Goal: Transaction & Acquisition: Purchase product/service

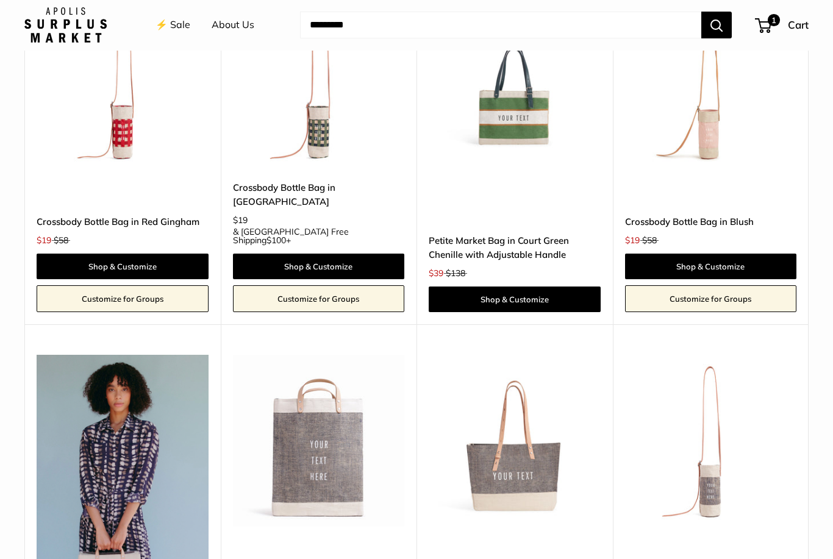
scroll to position [2824, 0]
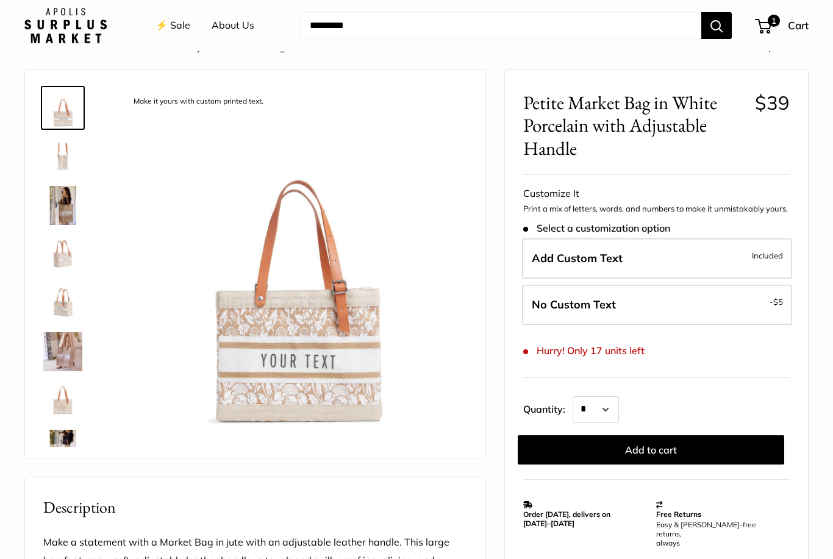
scroll to position [30, 0]
click at [71, 208] on img at bounding box center [62, 204] width 39 height 39
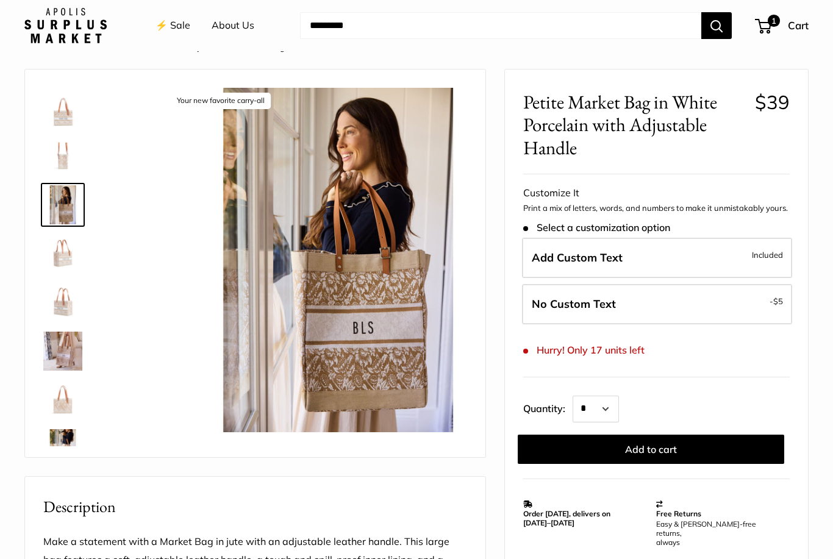
click at [61, 261] on img at bounding box center [62, 253] width 39 height 39
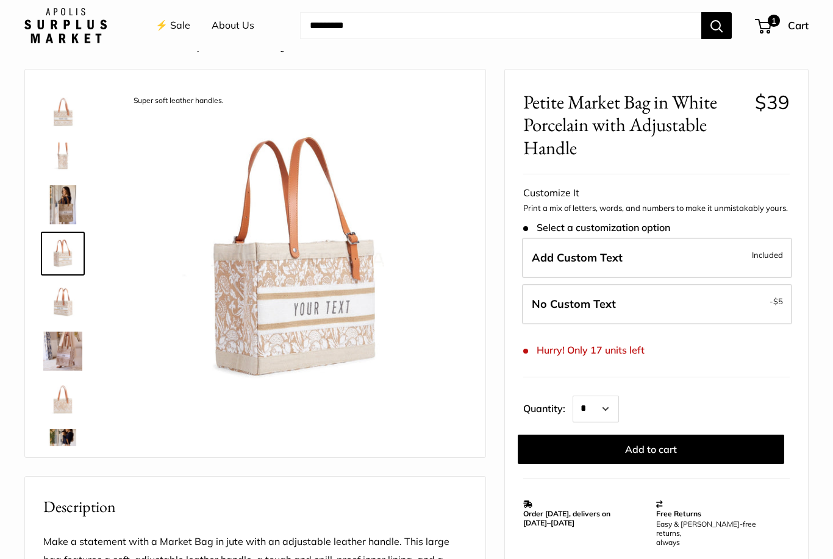
click at [66, 363] on img at bounding box center [62, 351] width 39 height 39
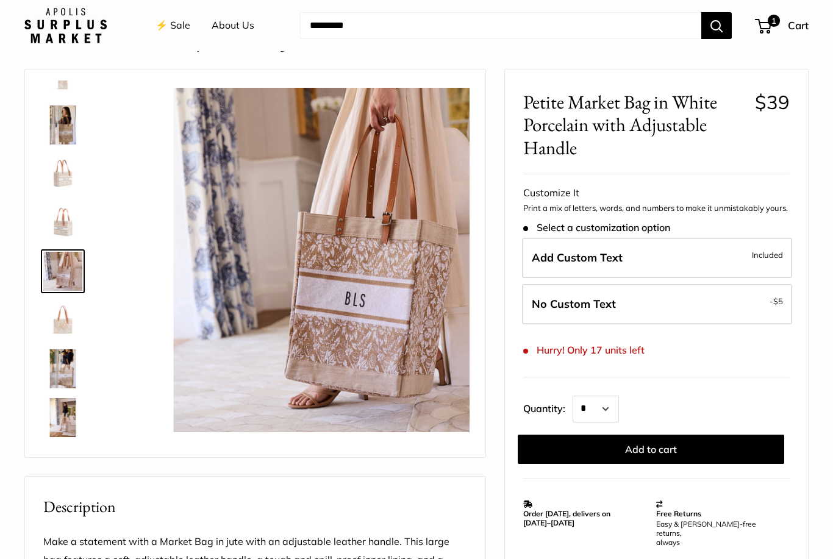
scroll to position [87, 0]
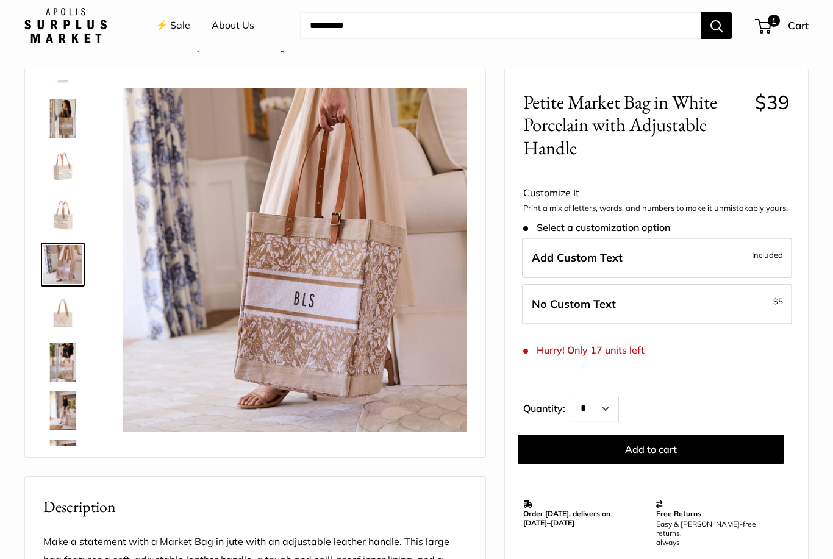
click at [62, 412] on img at bounding box center [62, 410] width 39 height 39
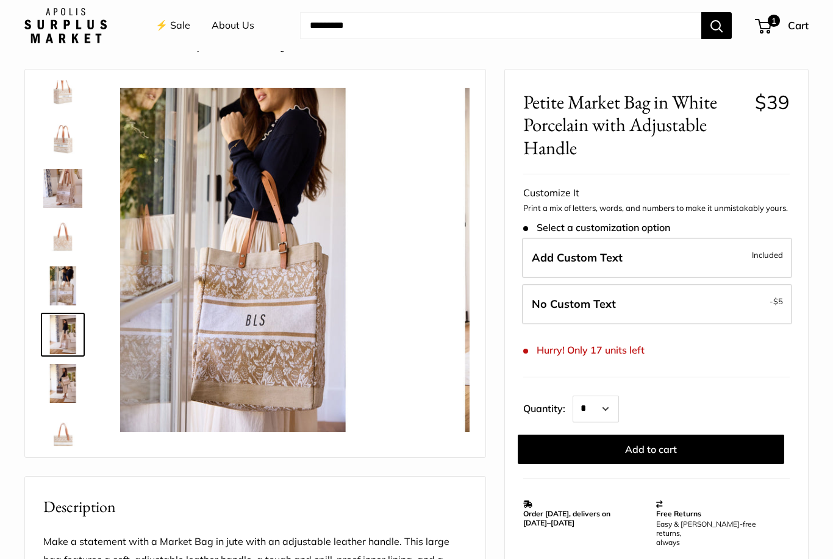
scroll to position [176, 0]
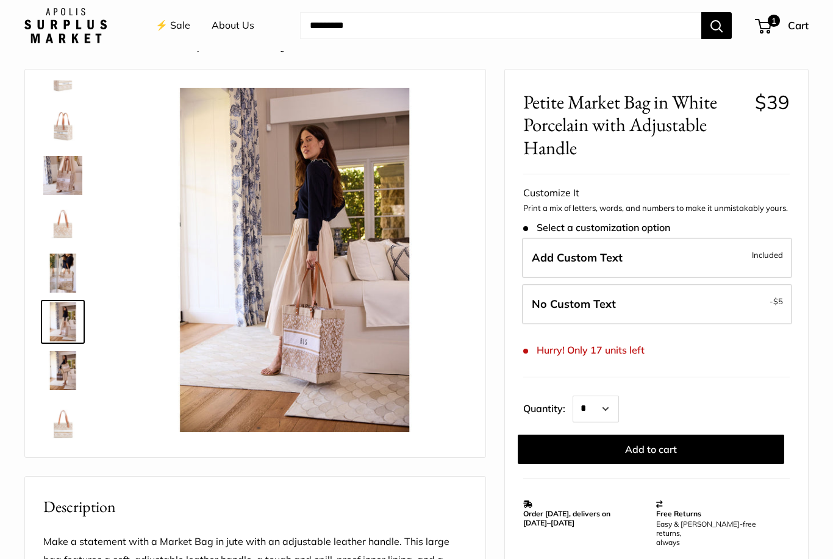
click at [72, 376] on img at bounding box center [62, 370] width 39 height 39
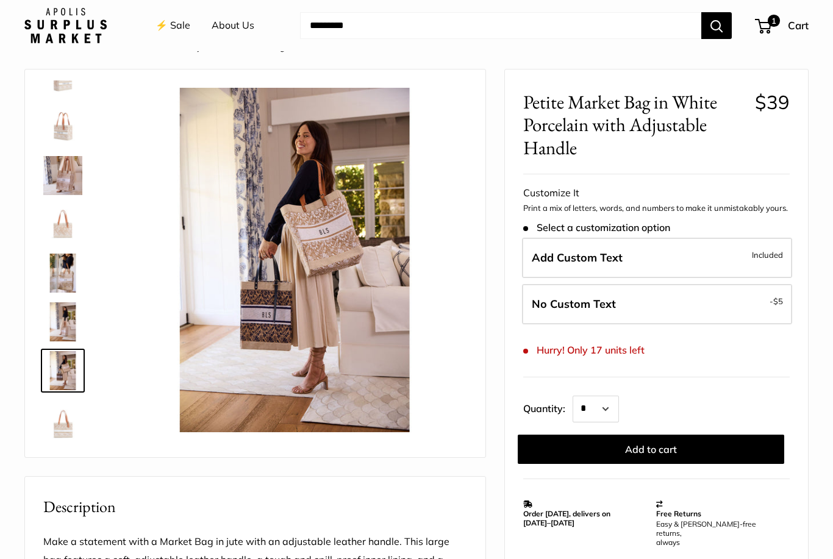
click at [69, 423] on img at bounding box center [62, 419] width 39 height 39
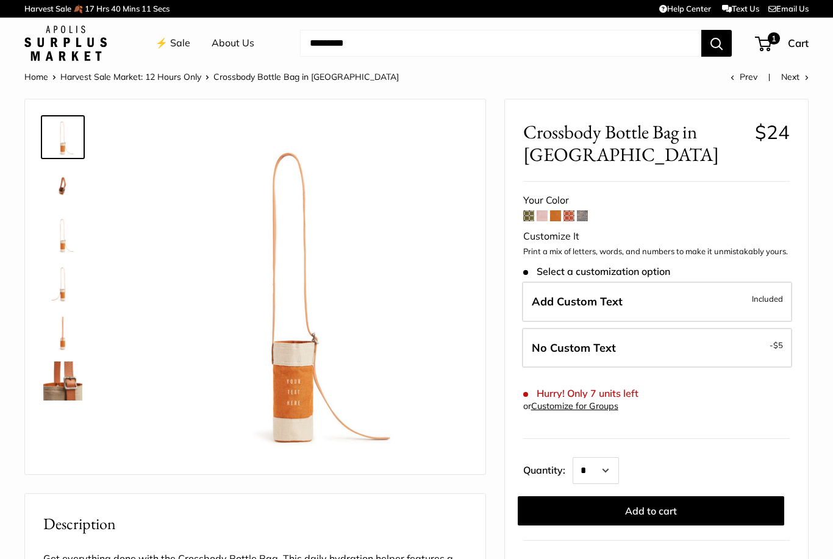
click at [66, 204] on img at bounding box center [62, 185] width 39 height 39
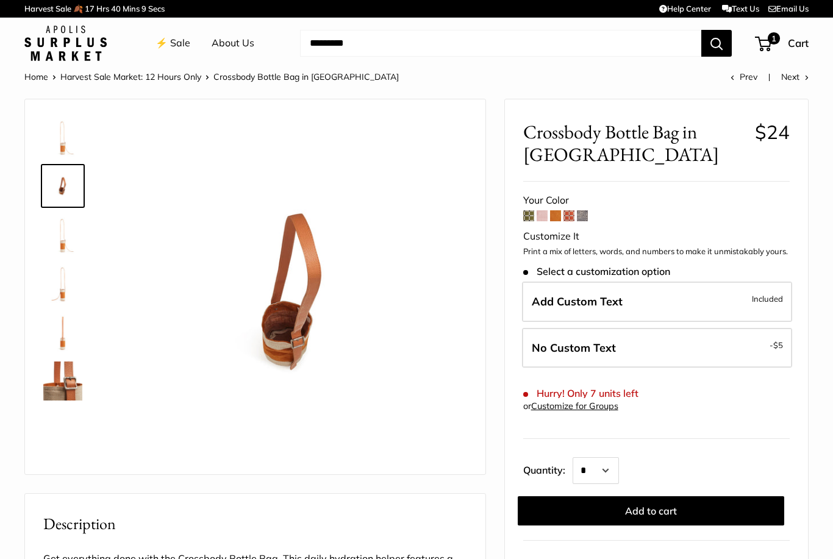
click at [48, 242] on img at bounding box center [62, 234] width 39 height 39
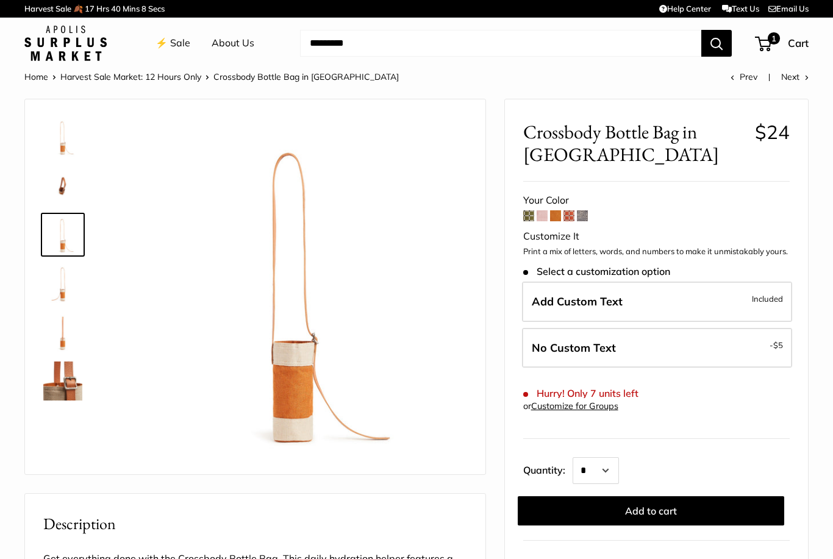
click at [46, 285] on img at bounding box center [62, 283] width 39 height 39
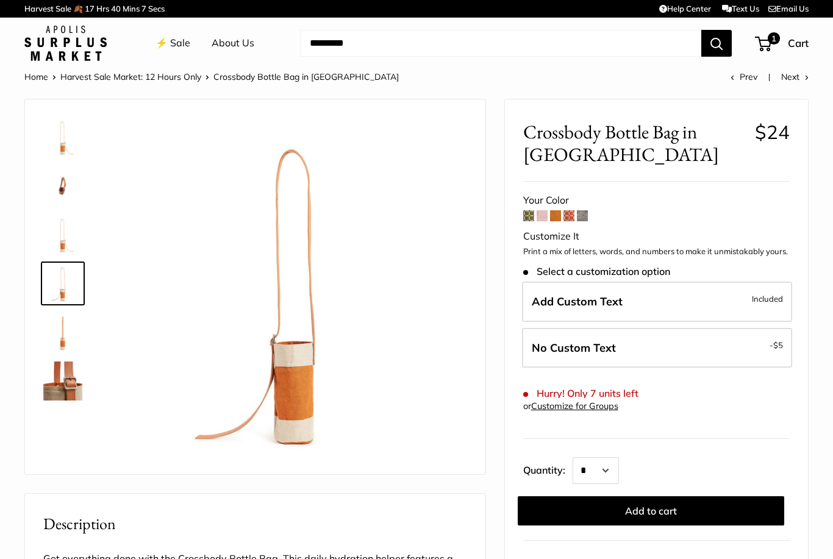
click at [52, 333] on img at bounding box center [62, 332] width 39 height 39
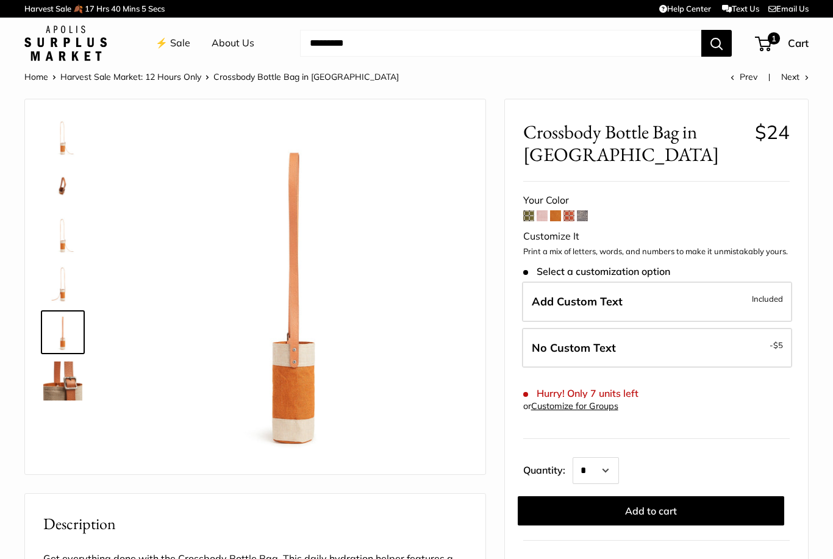
click at [51, 383] on img at bounding box center [62, 381] width 39 height 39
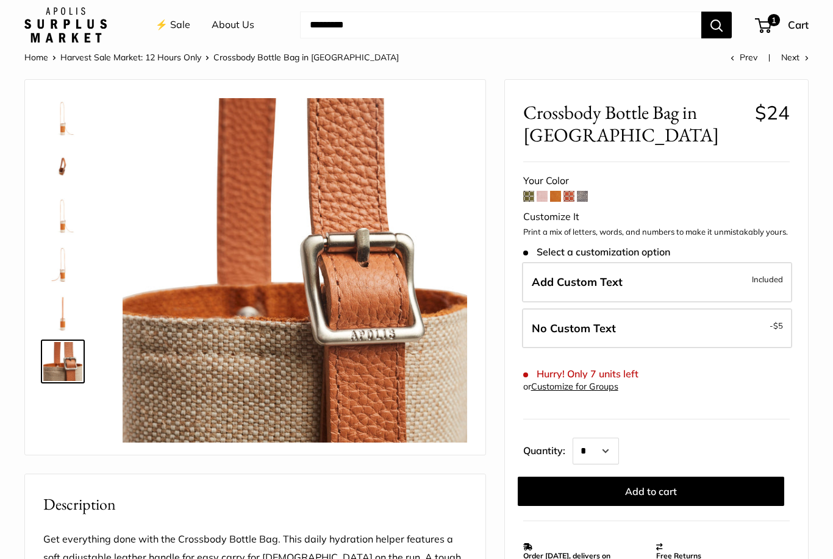
scroll to position [20, 0]
click at [524, 199] on span at bounding box center [528, 196] width 11 height 11
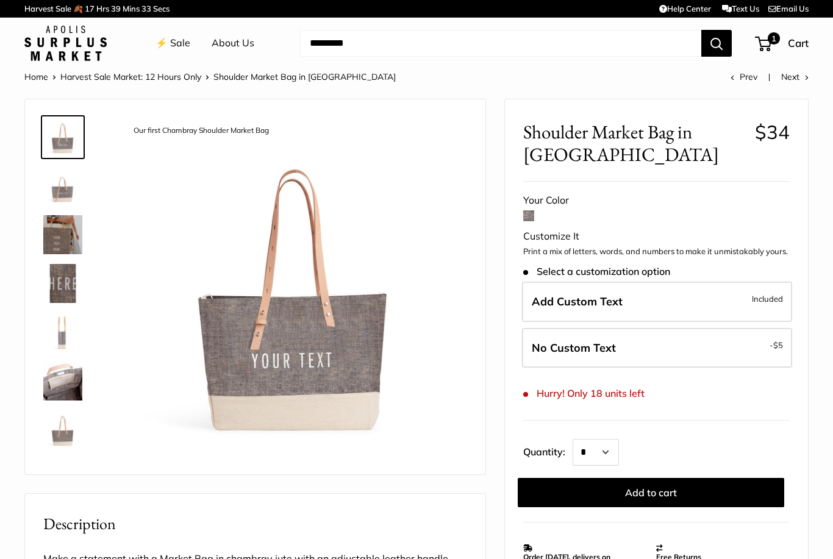
click at [663, 304] on label "Add Custom Text Included" at bounding box center [657, 302] width 270 height 40
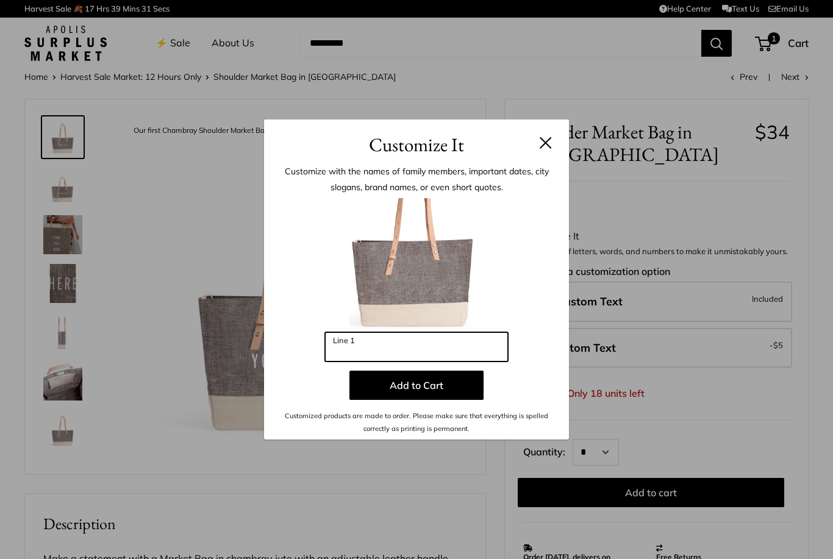
click at [443, 351] on input "Line 1" at bounding box center [416, 346] width 183 height 29
type input "********"
click at [456, 389] on button "Add to Cart" at bounding box center [416, 385] width 134 height 29
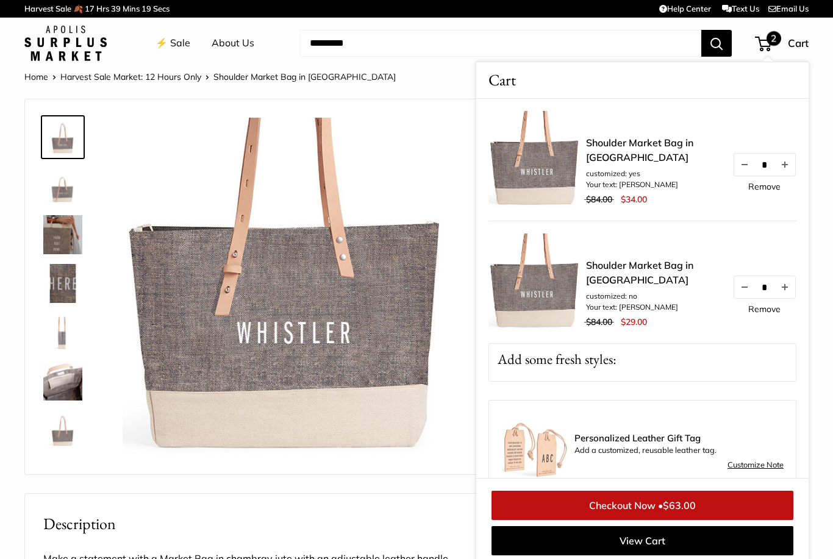
click at [665, 294] on li "customized: no" at bounding box center [653, 296] width 134 height 11
click at [738, 170] on button "Decrease quantity by 1" at bounding box center [744, 165] width 21 height 22
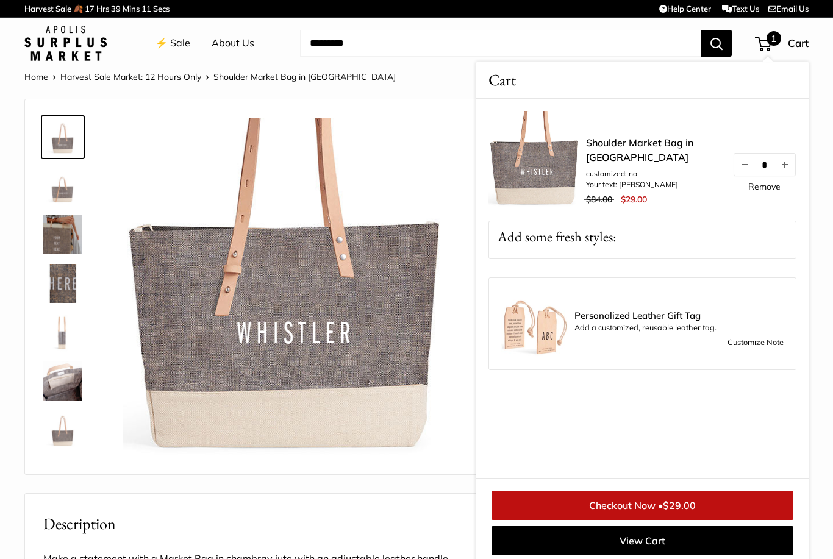
click at [663, 163] on link "Shoulder Market Bag in [GEOGRAPHIC_DATA]" at bounding box center [653, 149] width 134 height 29
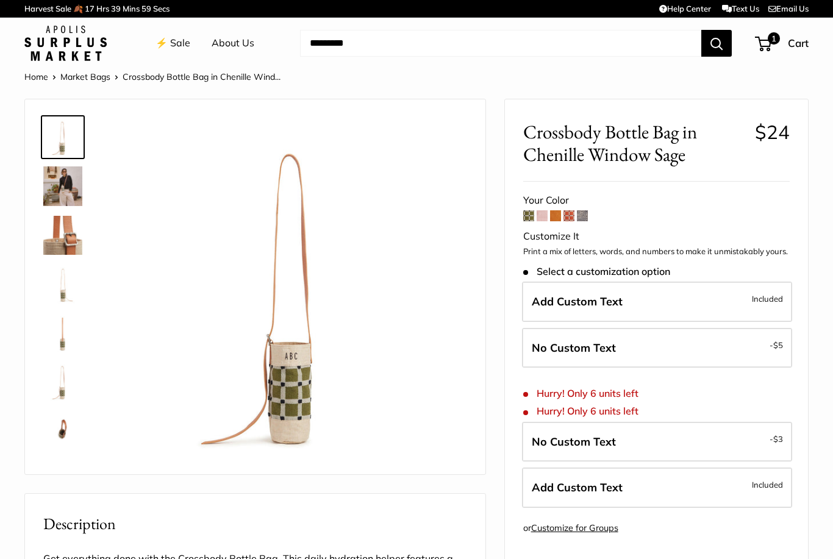
click at [544, 218] on span at bounding box center [541, 215] width 11 height 11
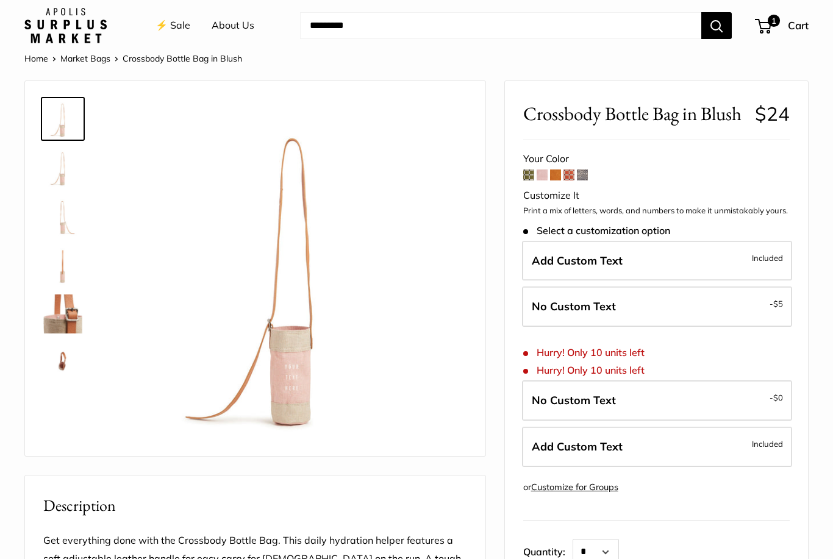
scroll to position [23, 0]
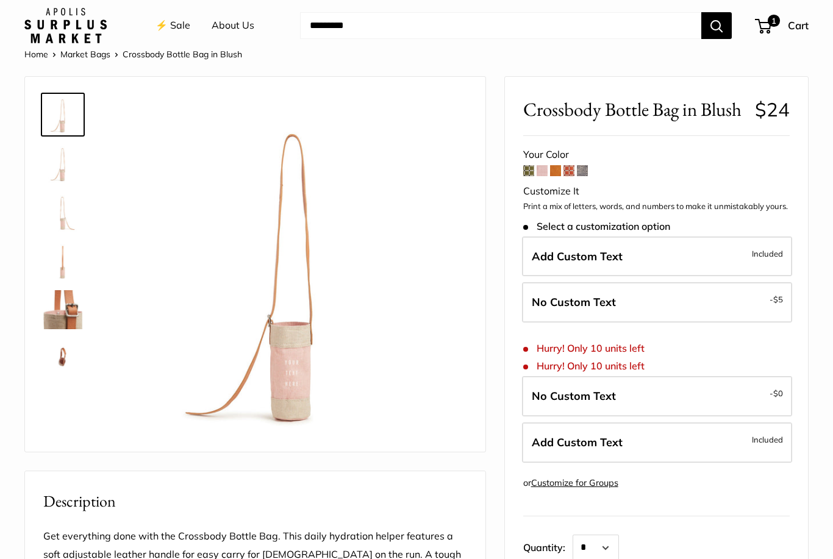
click at [57, 173] on img at bounding box center [62, 163] width 39 height 39
click at [51, 221] on img at bounding box center [62, 212] width 39 height 39
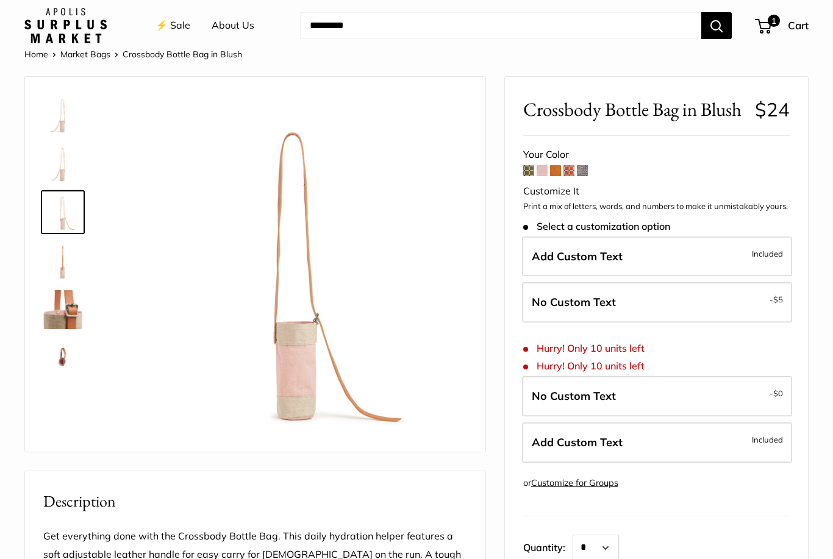
click at [49, 265] on img at bounding box center [62, 260] width 39 height 39
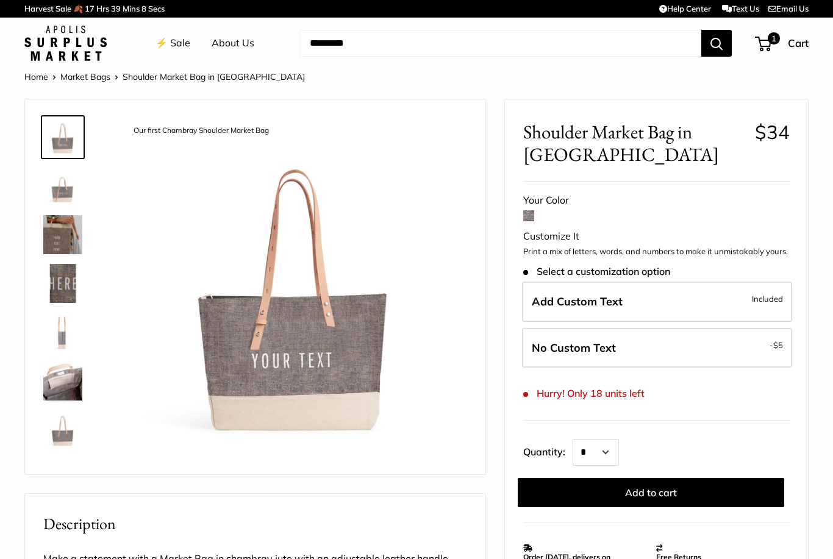
click at [773, 47] on div "1 Cart" at bounding box center [782, 44] width 52 height 20
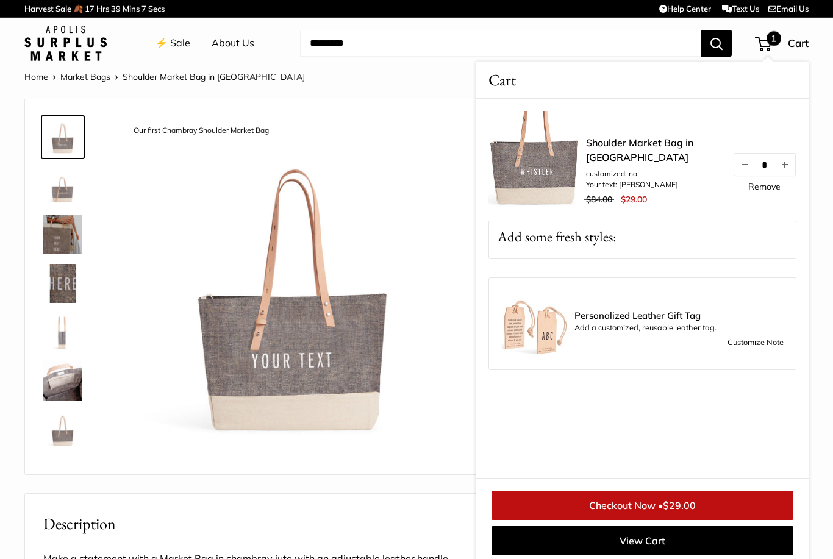
click at [652, 147] on link "Shoulder Market Bag in [GEOGRAPHIC_DATA]" at bounding box center [653, 149] width 134 height 29
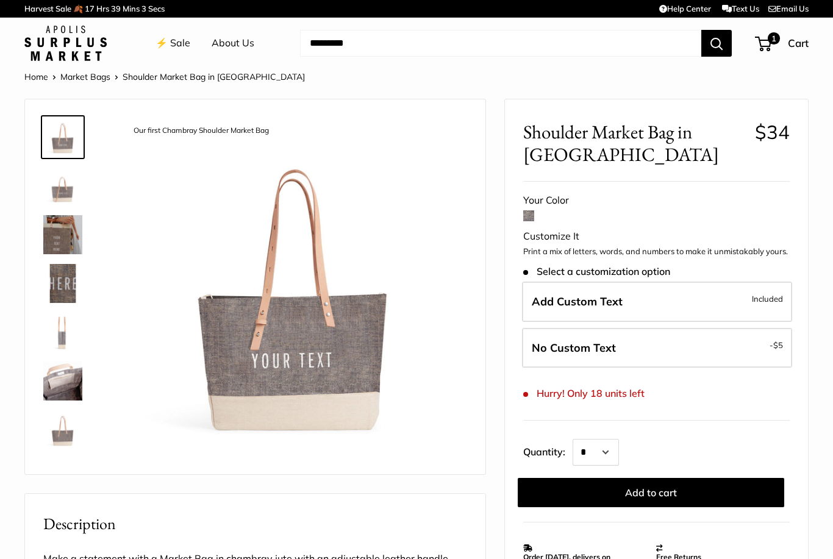
click at [750, 285] on label "Add Custom Text Included" at bounding box center [657, 302] width 270 height 40
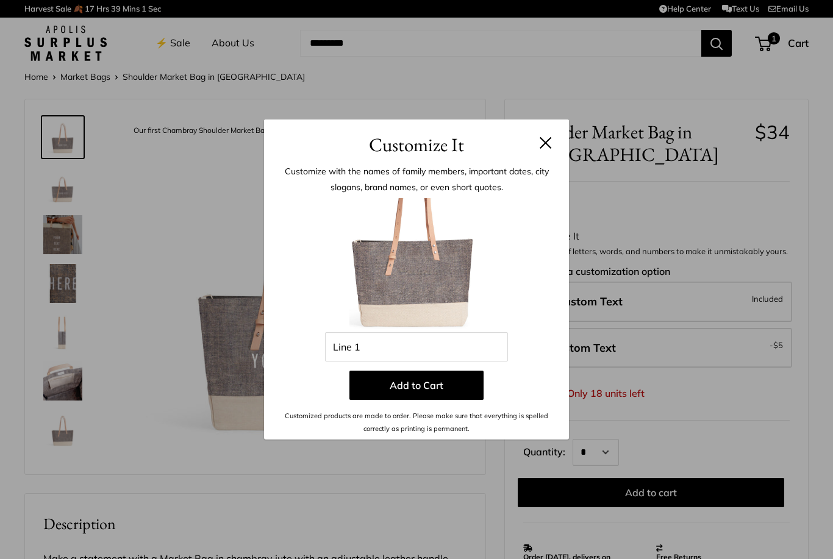
click at [819, 85] on div "Customize It Customize with the names of family members, important dates, city …" at bounding box center [416, 279] width 833 height 559
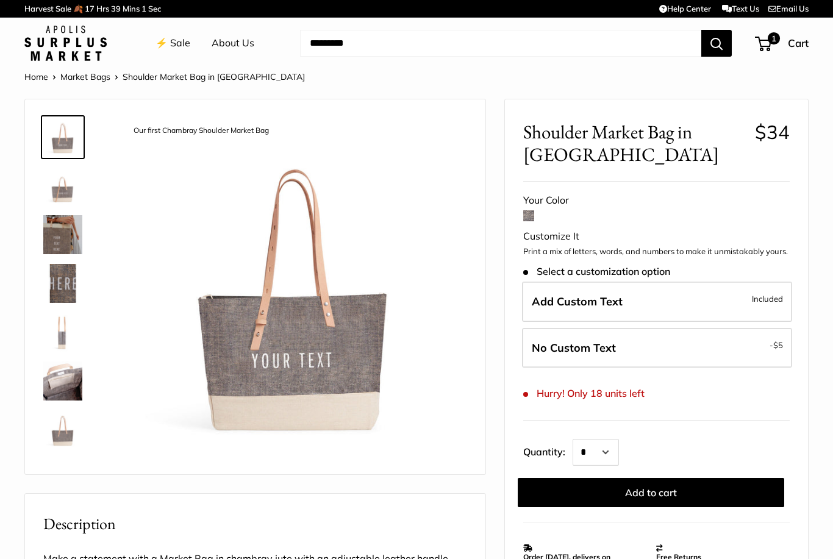
click at [771, 43] on span "1" at bounding box center [774, 38] width 12 height 12
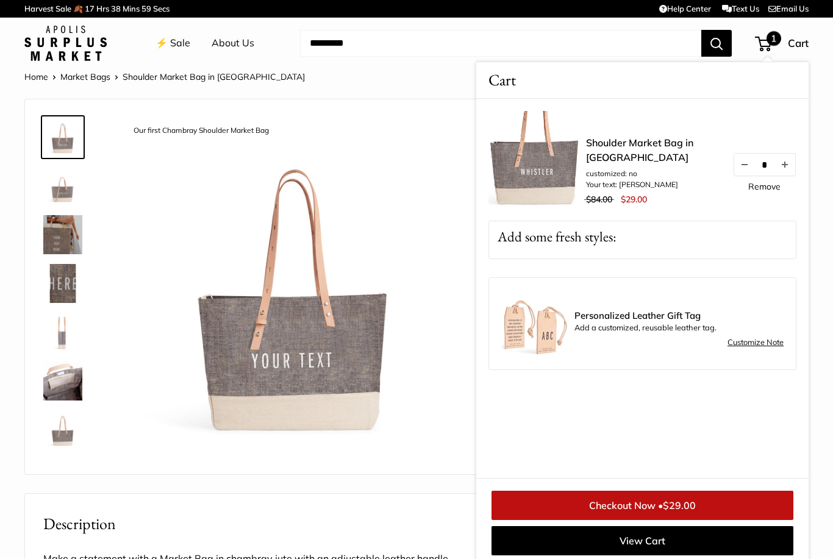
click at [738, 167] on button "Decrease quantity by 1" at bounding box center [744, 165] width 21 height 22
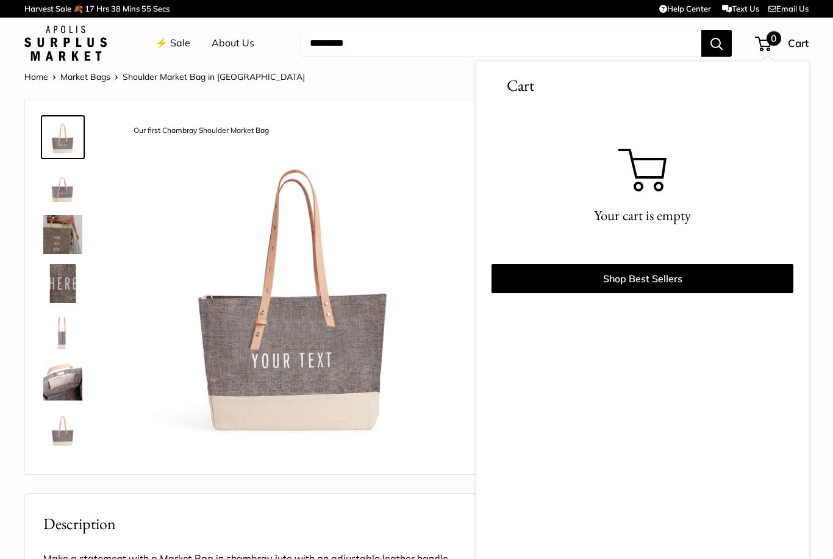
click at [186, 35] on link "⚡️ Sale" at bounding box center [172, 43] width 35 height 18
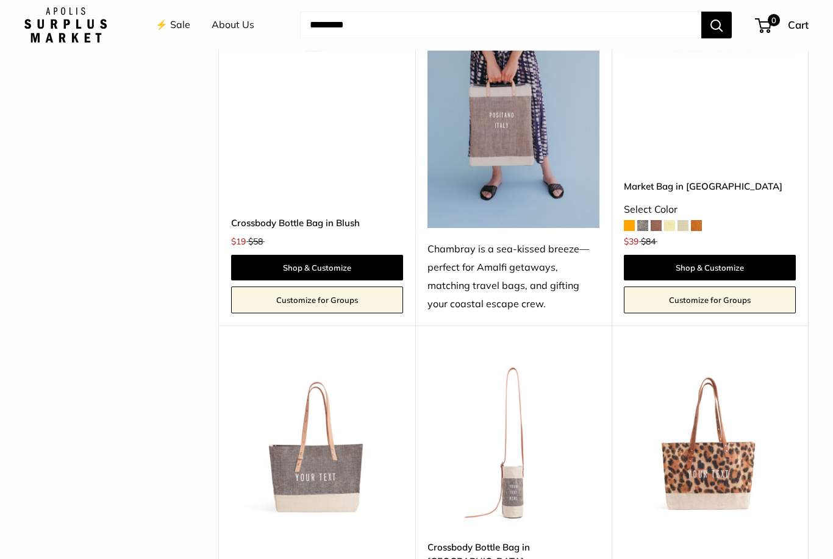
scroll to position [3767, 0]
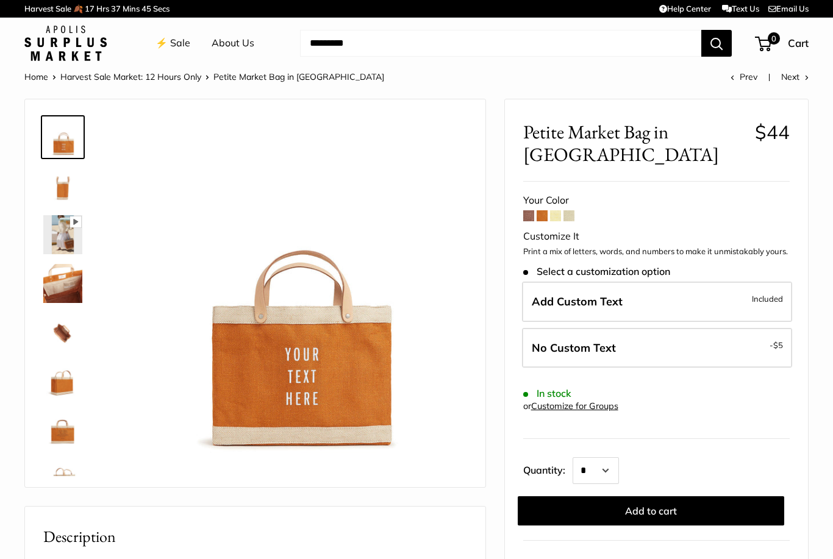
click at [52, 244] on img at bounding box center [62, 234] width 39 height 39
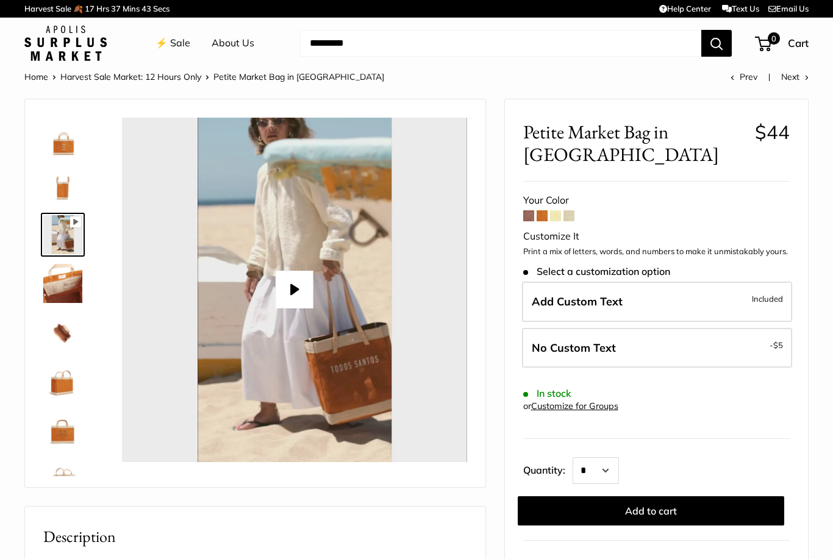
click at [59, 333] on img at bounding box center [62, 332] width 39 height 39
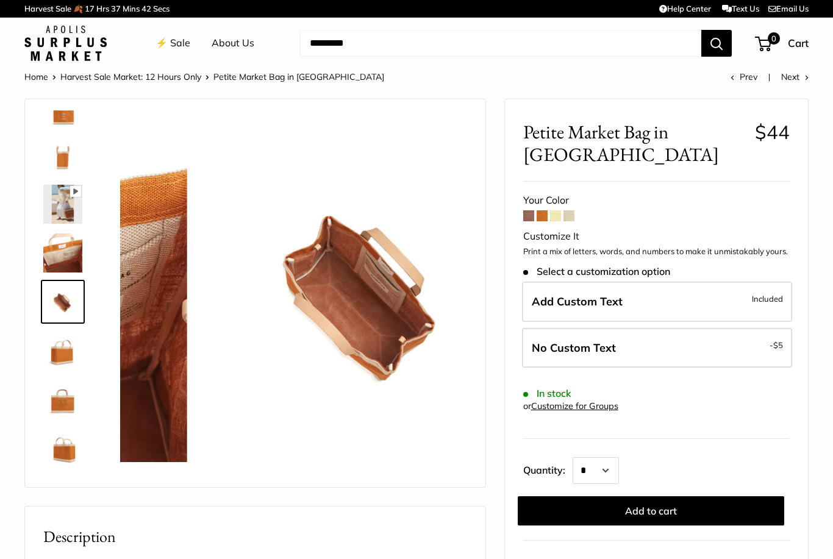
scroll to position [38, 0]
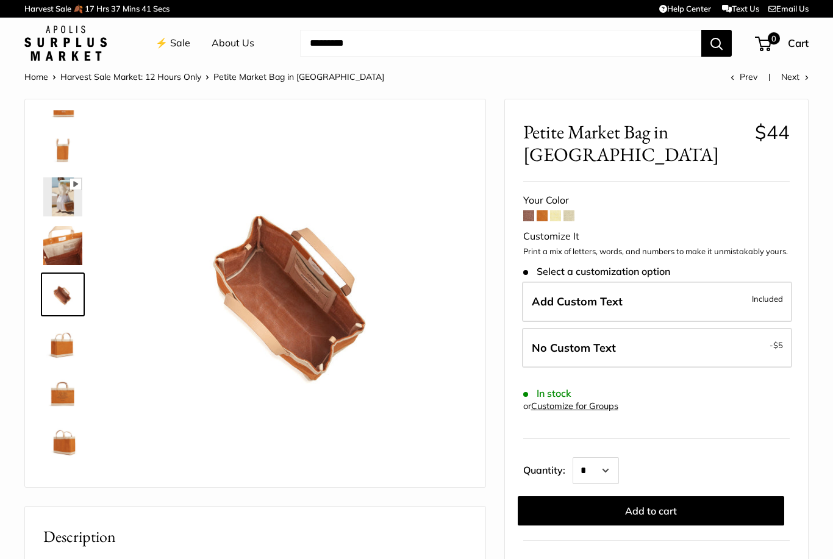
click at [59, 387] on img at bounding box center [62, 392] width 39 height 39
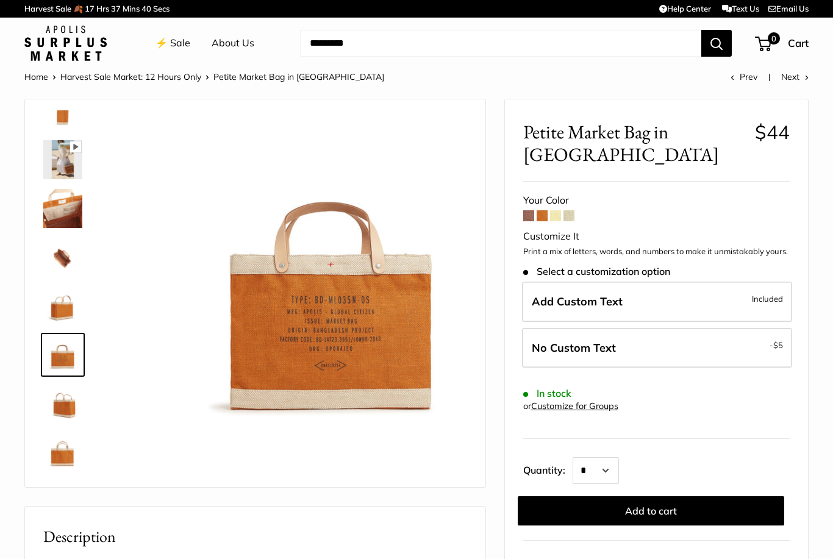
scroll to position [78, 0]
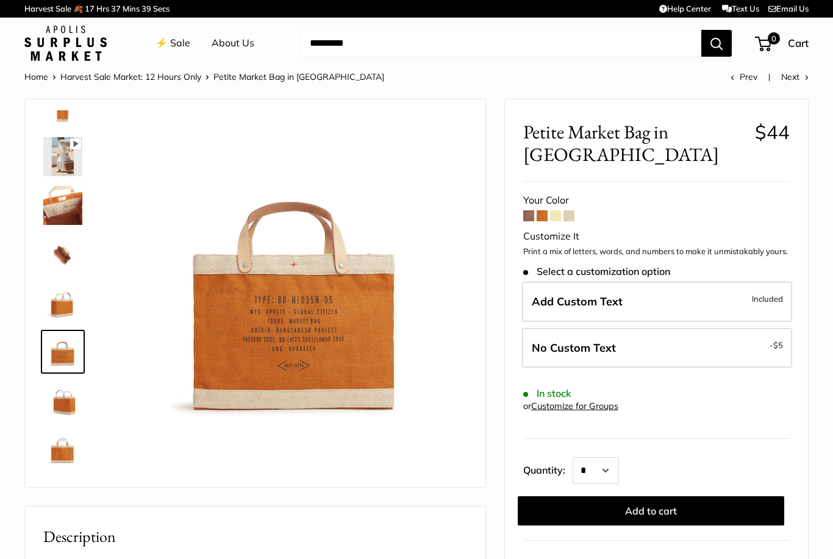
click at [53, 410] on img at bounding box center [62, 400] width 39 height 39
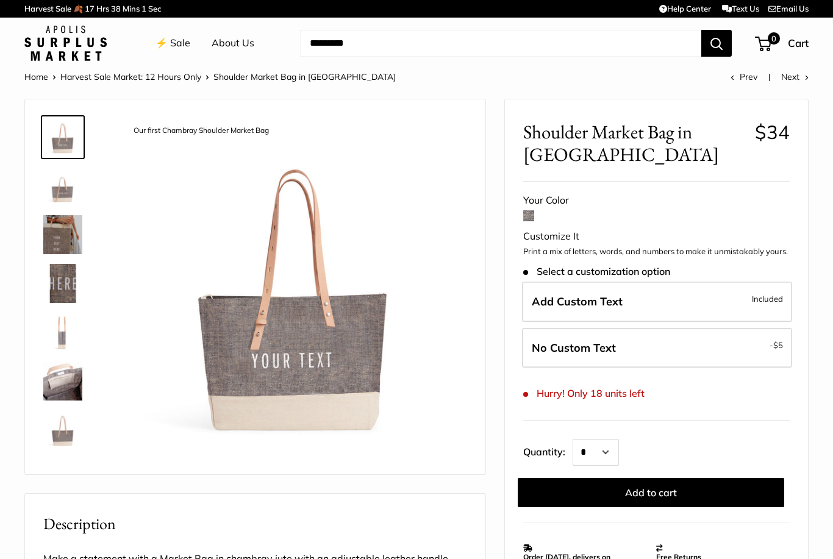
click at [677, 296] on label "Add Custom Text Included" at bounding box center [657, 302] width 270 height 40
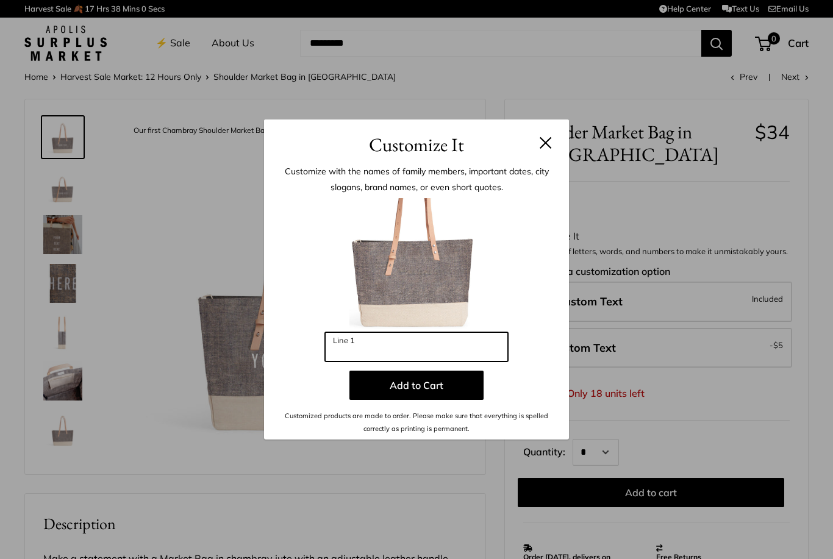
click at [411, 353] on input "Line 1" at bounding box center [416, 346] width 183 height 29
type input "********"
click at [454, 391] on button "Add to Cart" at bounding box center [416, 385] width 134 height 29
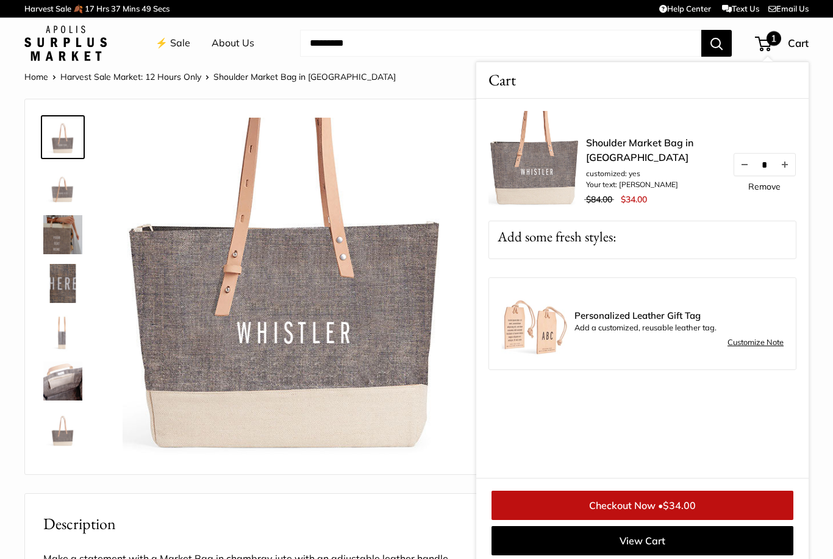
click at [758, 499] on link "Checkout Now • $34.00" at bounding box center [642, 505] width 302 height 29
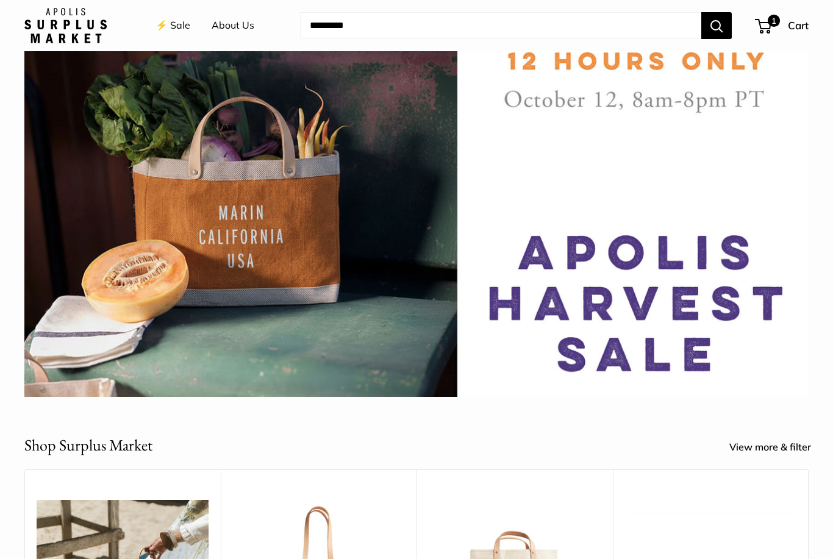
scroll to position [27, 0]
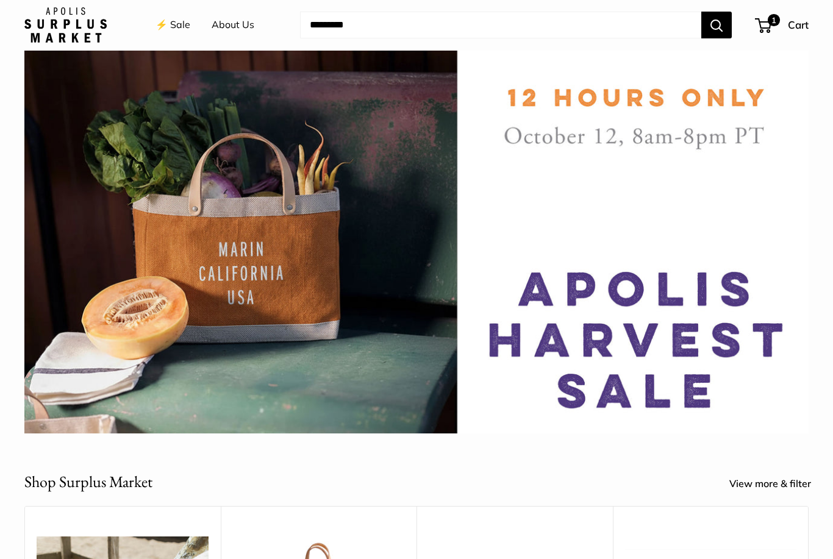
click at [174, 29] on link "⚡️ Sale" at bounding box center [172, 25] width 35 height 18
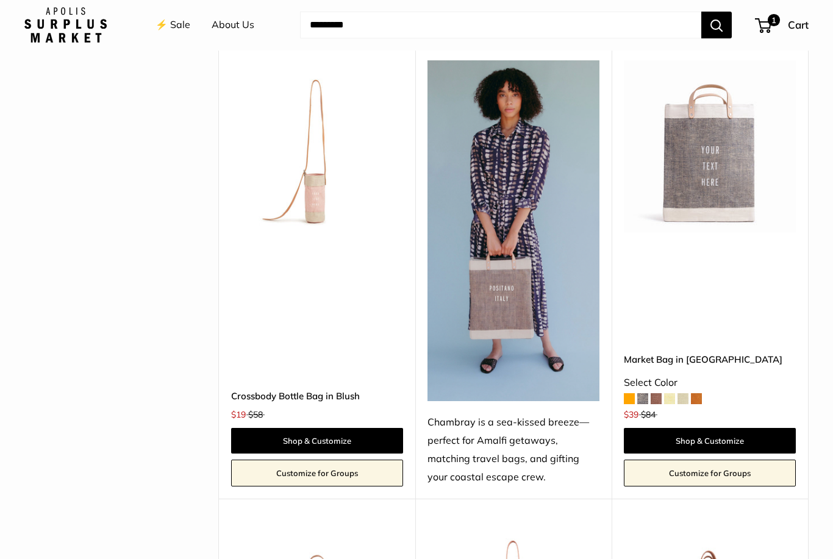
scroll to position [3602, 0]
